Goal: Information Seeking & Learning: Learn about a topic

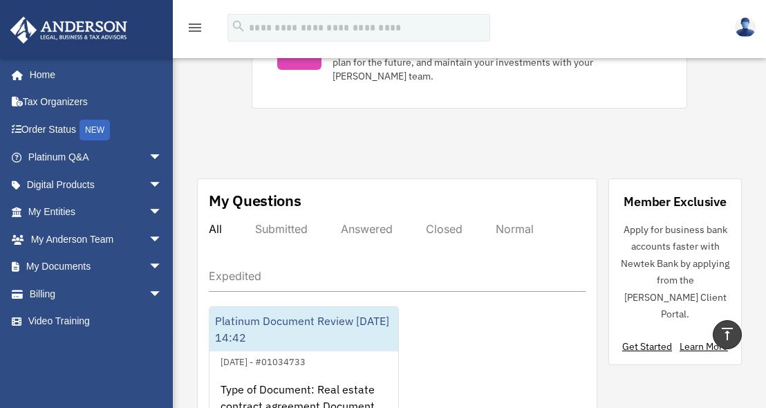
scroll to position [689, 0]
click at [699, 339] on link "Learn More" at bounding box center [703, 345] width 48 height 12
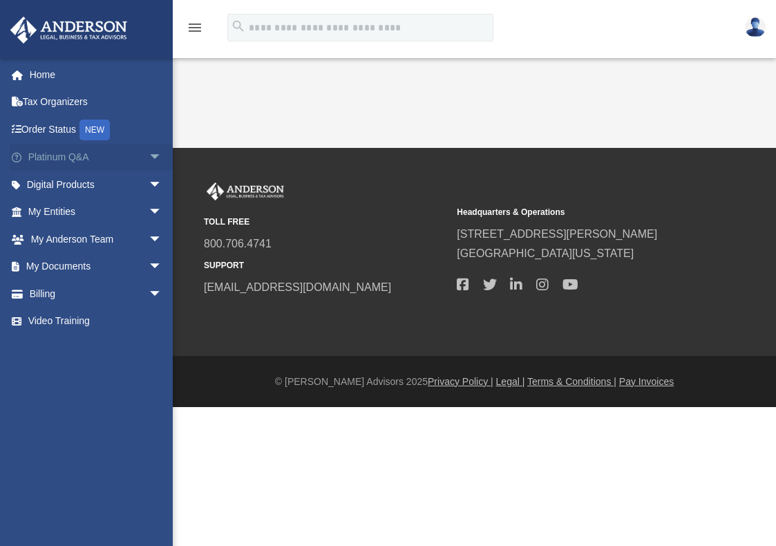
click at [73, 165] on link "Platinum Q&A arrow_drop_down" at bounding box center [96, 158] width 173 height 28
